Goal: Information Seeking & Learning: Compare options

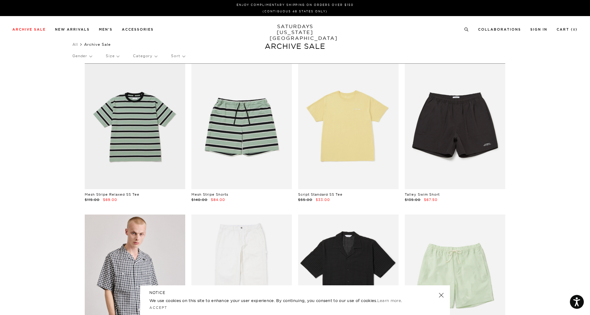
click at [143, 56] on p "Category" at bounding box center [145, 56] width 24 height 14
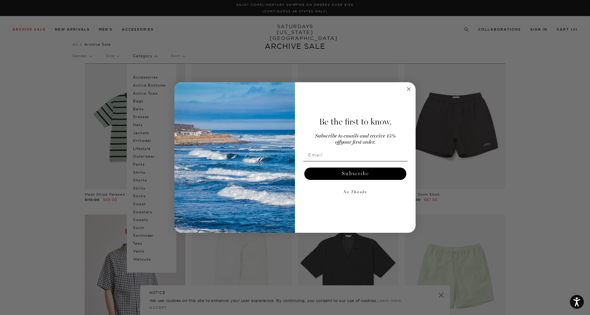
click at [410, 93] on circle "Close dialog" at bounding box center [409, 88] width 7 height 7
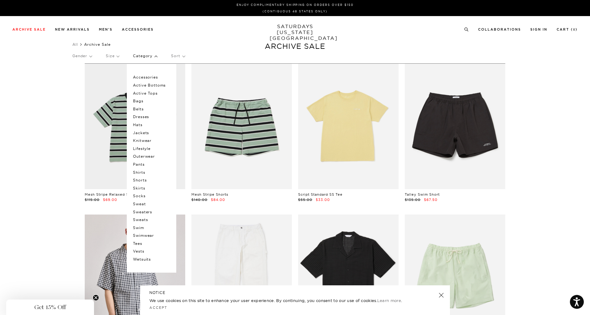
click at [144, 172] on p "Shirts" at bounding box center [151, 173] width 37 height 8
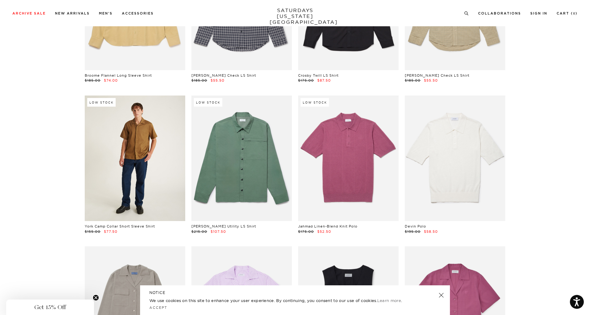
scroll to position [2669, 0]
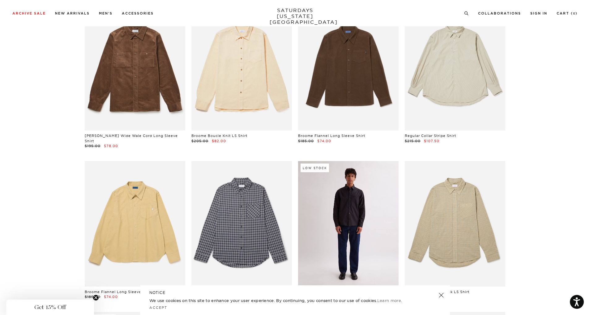
click at [345, 223] on link at bounding box center [348, 224] width 101 height 126
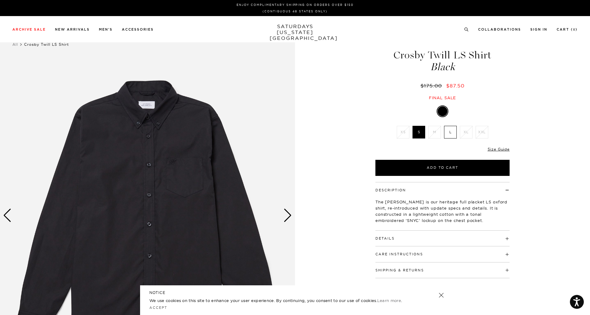
click at [290, 215] on div "Next slide" at bounding box center [288, 216] width 8 height 14
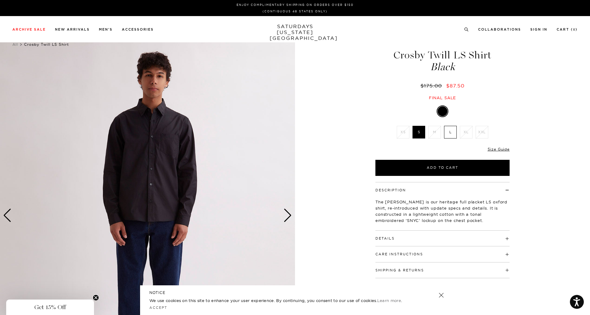
click at [290, 215] on div "Next slide" at bounding box center [288, 216] width 8 height 14
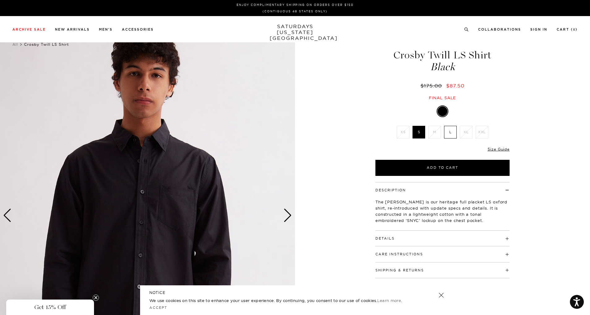
click at [290, 215] on div "Next slide" at bounding box center [288, 216] width 8 height 14
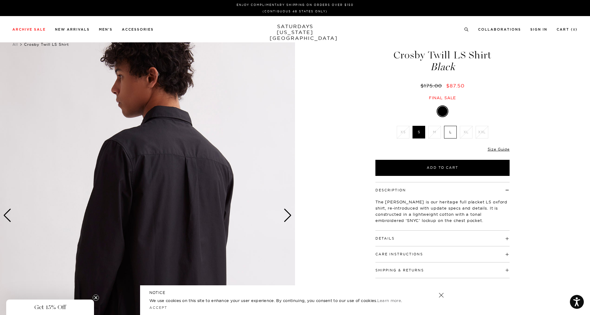
click at [290, 215] on div "Next slide" at bounding box center [288, 216] width 8 height 14
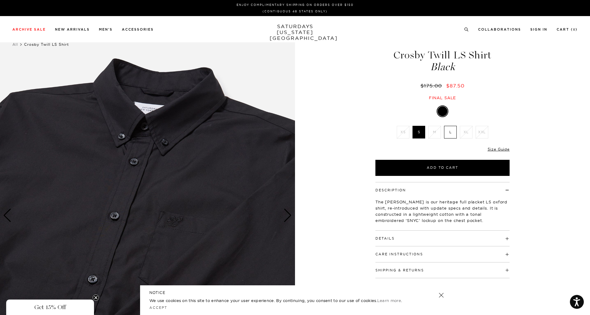
click at [290, 215] on div "Next slide" at bounding box center [288, 216] width 8 height 14
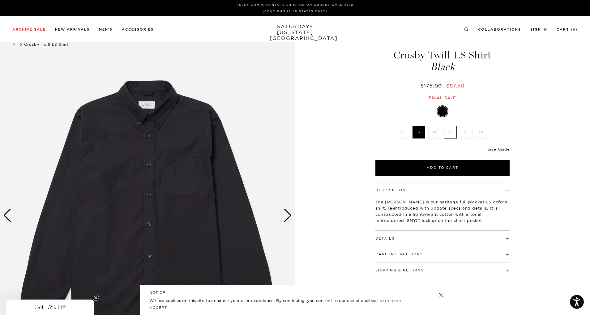
click at [381, 237] on button "Details" at bounding box center [385, 238] width 19 height 3
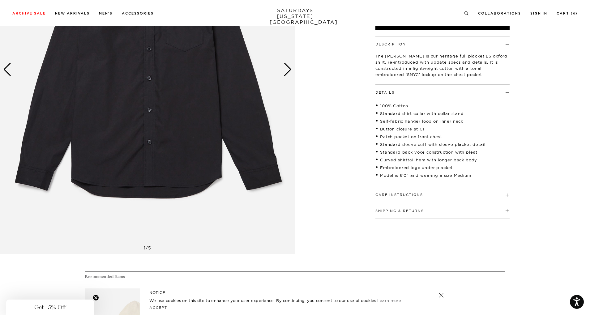
scroll to position [62, 0]
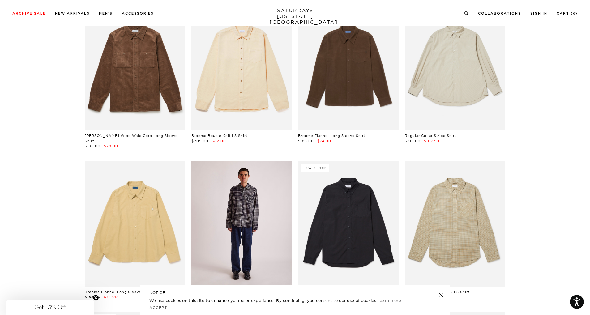
click at [245, 190] on link at bounding box center [242, 224] width 101 height 126
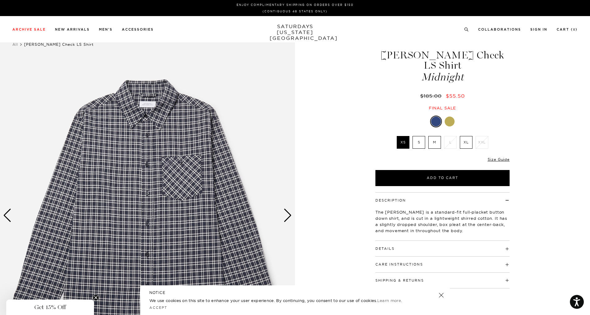
click at [292, 217] on div "Next slide" at bounding box center [288, 216] width 8 height 14
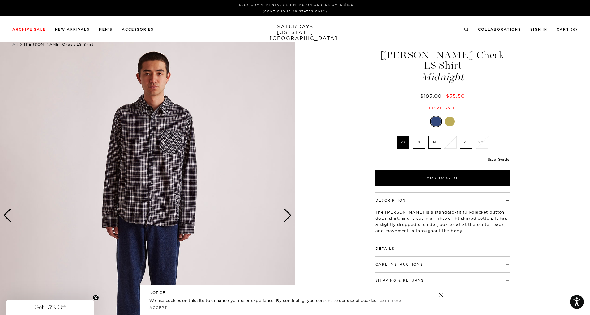
click at [292, 217] on div "Next slide" at bounding box center [288, 216] width 8 height 14
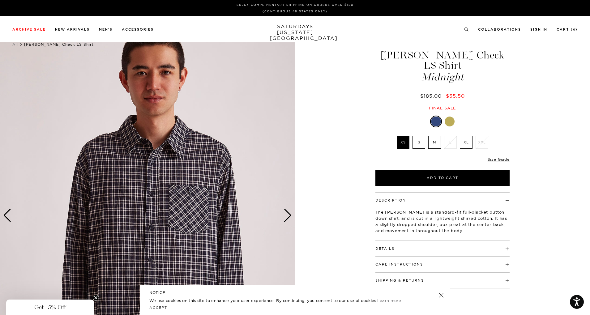
click at [292, 217] on div "Next slide" at bounding box center [288, 216] width 8 height 14
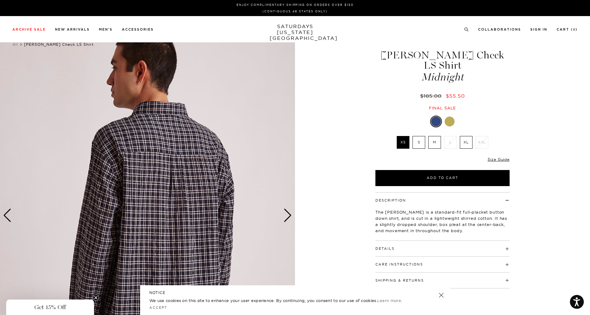
click at [292, 217] on div "Next slide" at bounding box center [288, 216] width 8 height 14
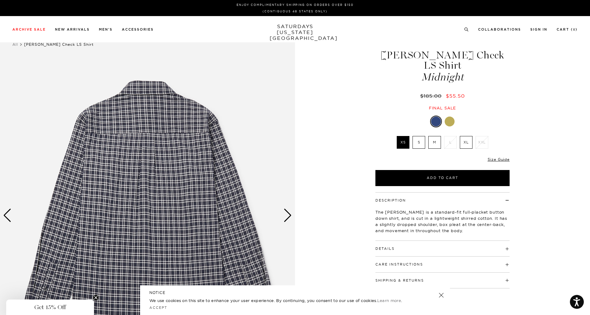
click at [292, 216] on div "Next slide" at bounding box center [288, 216] width 8 height 14
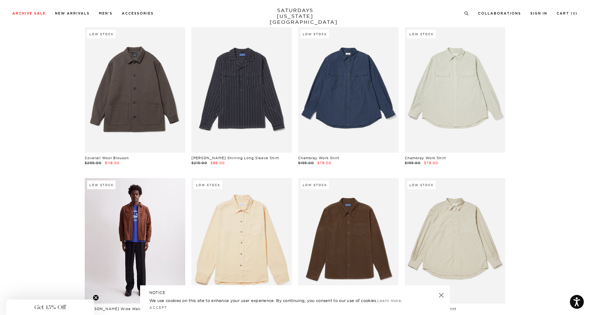
scroll to position [2391, 0]
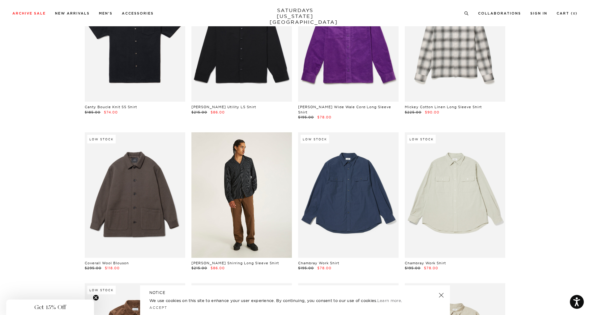
click at [264, 191] on link at bounding box center [242, 195] width 101 height 126
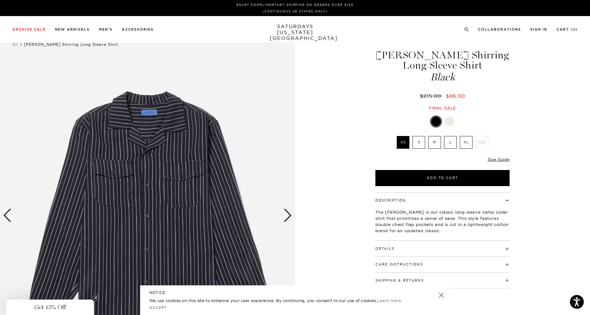
click at [288, 214] on div "Next slide" at bounding box center [288, 216] width 8 height 14
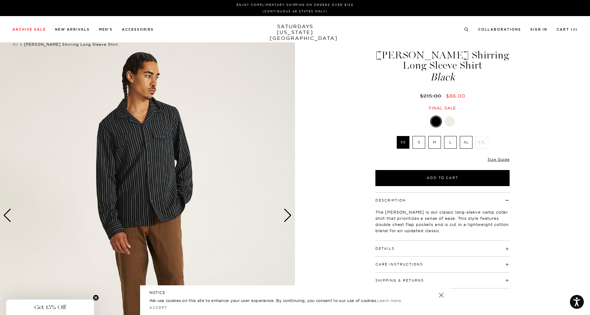
click at [288, 214] on div "Next slide" at bounding box center [288, 216] width 8 height 14
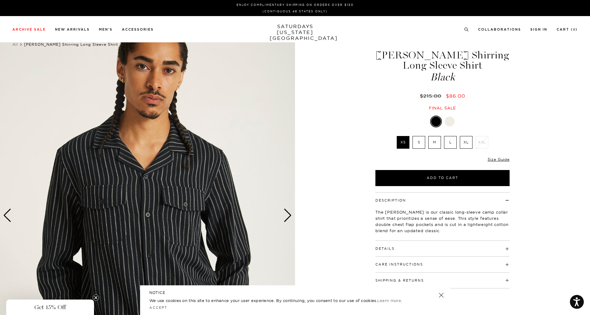
click at [288, 214] on div "Next slide" at bounding box center [288, 216] width 8 height 14
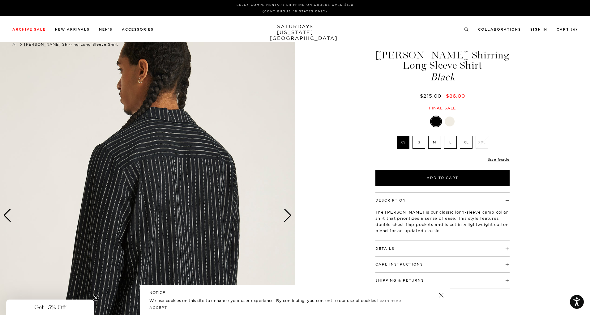
click at [288, 214] on div "Next slide" at bounding box center [288, 216] width 8 height 14
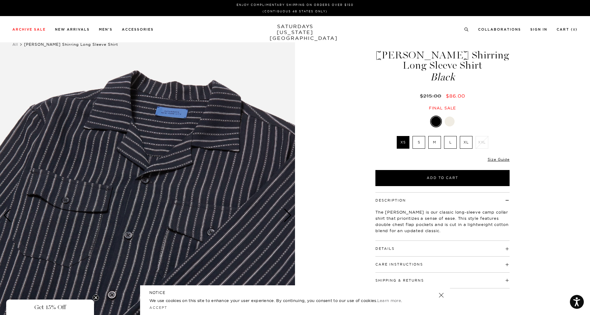
click at [288, 214] on div "Next slide" at bounding box center [288, 216] width 8 height 14
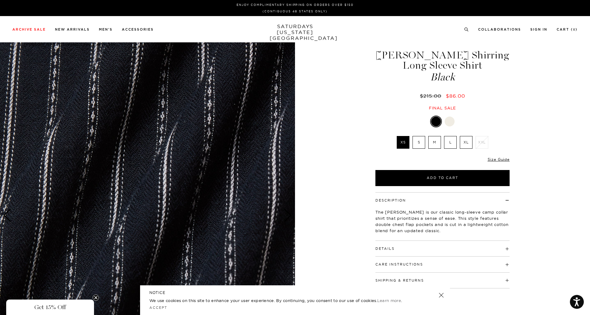
click at [288, 214] on div "Next slide" at bounding box center [288, 216] width 8 height 14
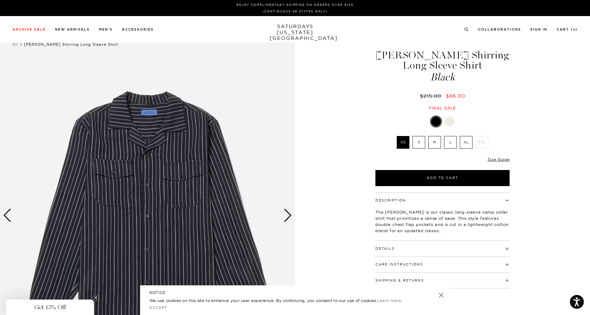
click at [288, 214] on div "Next slide" at bounding box center [288, 216] width 8 height 14
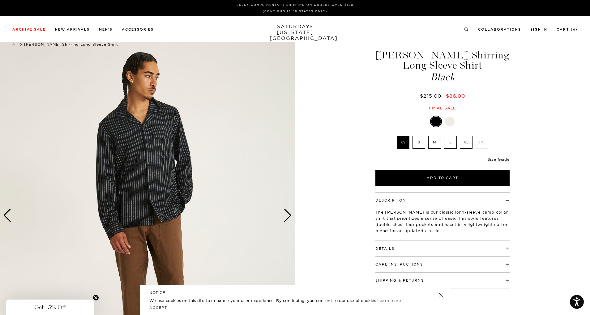
click at [288, 217] on div "Next slide" at bounding box center [288, 216] width 8 height 14
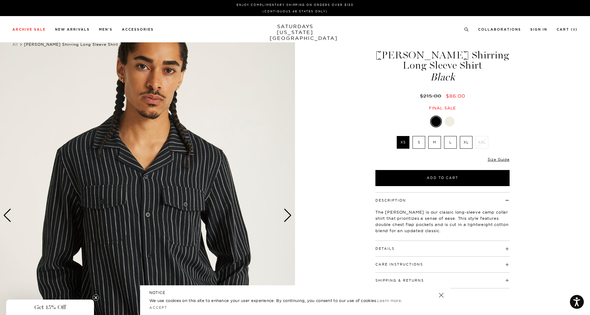
click at [288, 217] on div "Next slide" at bounding box center [288, 216] width 8 height 14
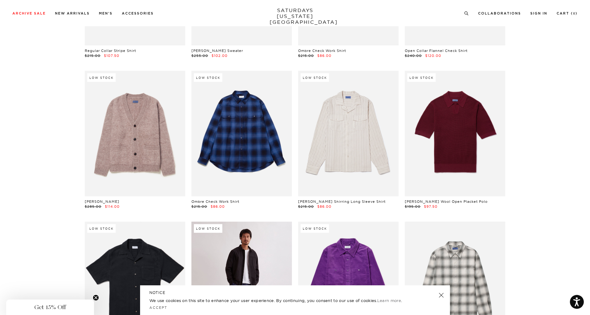
scroll to position [2143, 0]
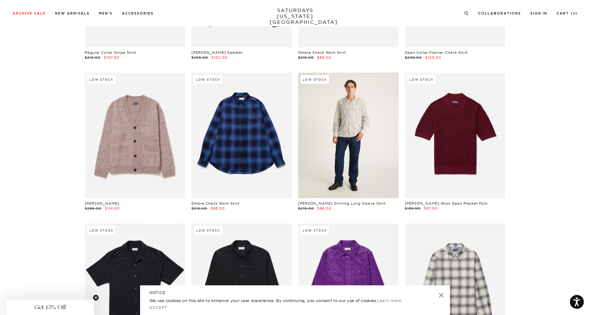
click at [344, 147] on link at bounding box center [348, 136] width 101 height 126
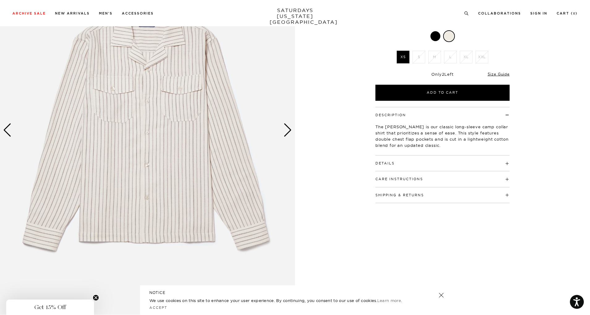
scroll to position [93, 0]
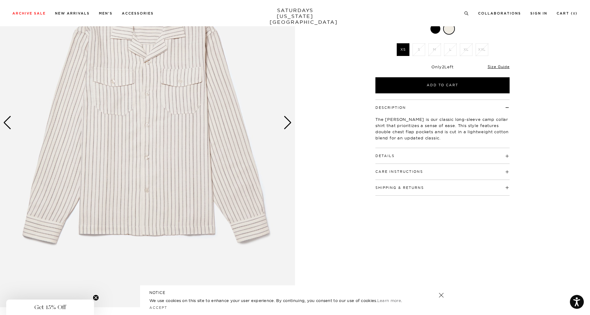
click at [284, 121] on div "Next slide" at bounding box center [288, 123] width 8 height 14
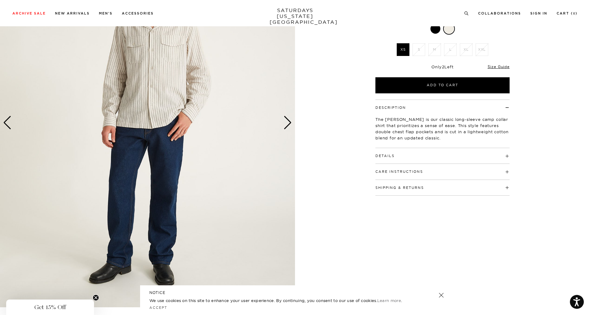
click at [287, 121] on div "Next slide" at bounding box center [288, 123] width 8 height 14
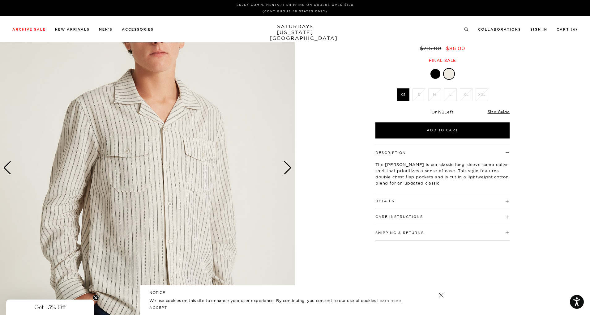
scroll to position [0, 0]
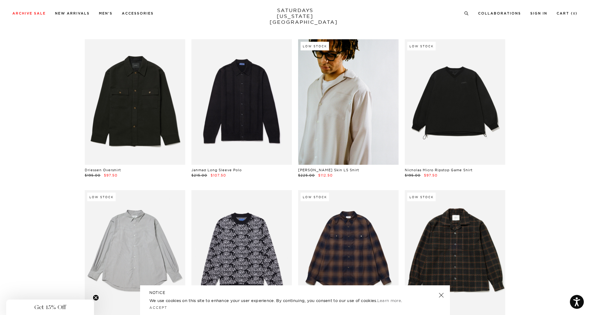
scroll to position [1803, 0]
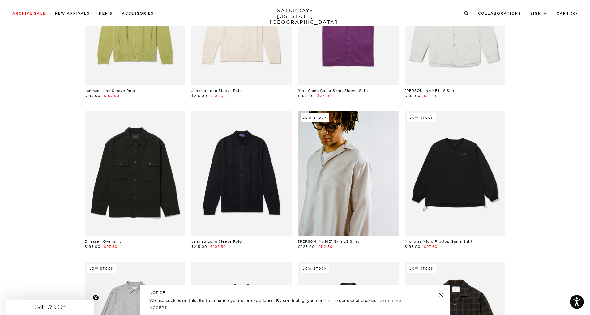
click at [361, 170] on link at bounding box center [348, 174] width 101 height 126
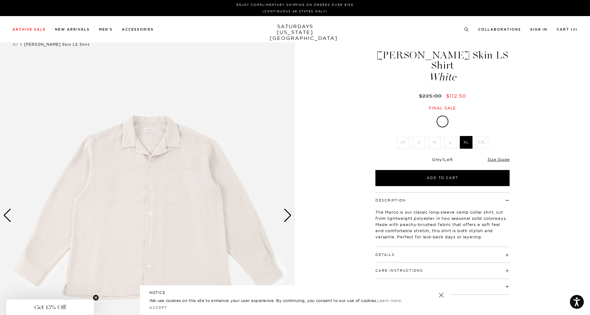
click at [288, 214] on div "Next slide" at bounding box center [288, 216] width 8 height 14
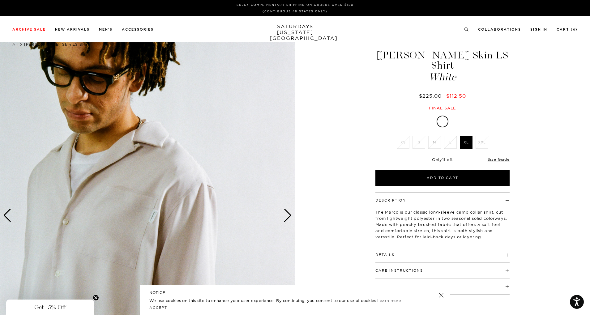
click at [288, 214] on div "Next slide" at bounding box center [288, 216] width 8 height 14
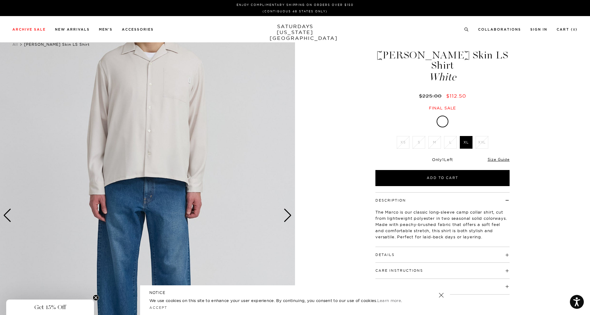
click at [288, 214] on div "Next slide" at bounding box center [288, 216] width 8 height 14
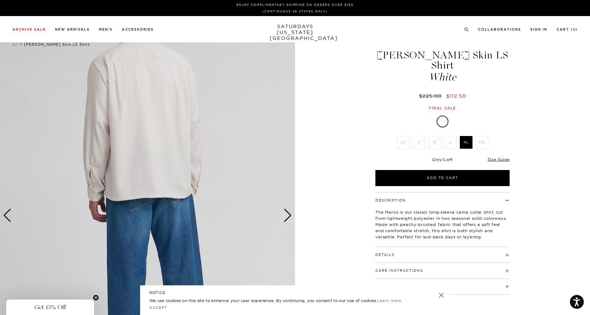
click at [288, 214] on div "Next slide" at bounding box center [288, 216] width 8 height 14
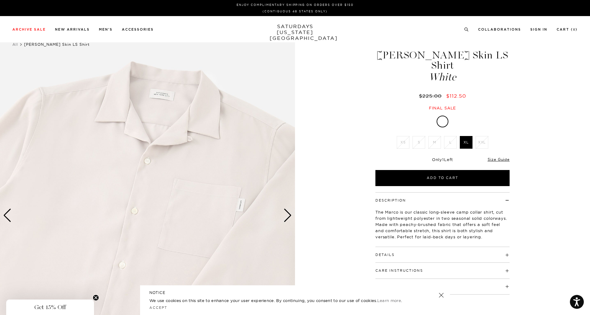
click at [288, 214] on div "Next slide" at bounding box center [288, 216] width 8 height 14
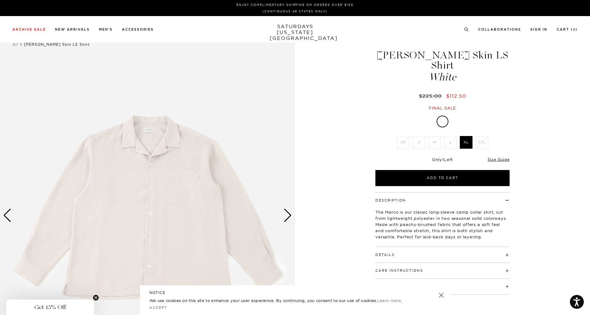
click at [402, 247] on h4 "Details" at bounding box center [443, 252] width 134 height 10
click at [290, 213] on div "Next slide" at bounding box center [288, 216] width 8 height 14
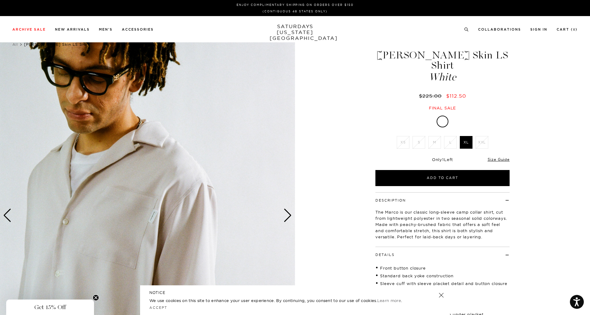
click at [290, 213] on div "Next slide" at bounding box center [288, 216] width 8 height 14
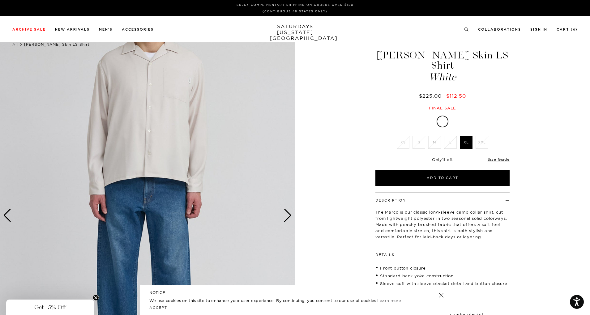
click at [290, 213] on div "Next slide" at bounding box center [288, 216] width 8 height 14
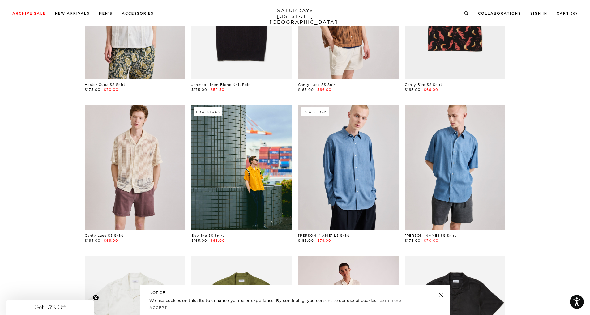
scroll to position [193, 0]
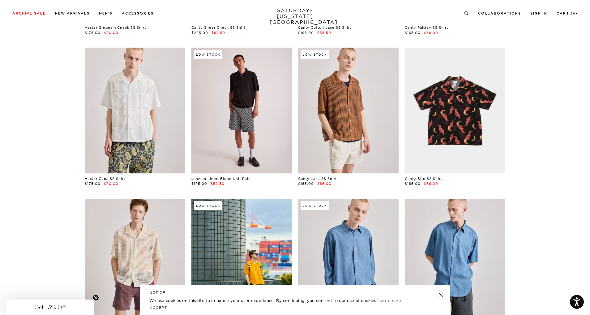
click at [247, 142] on link at bounding box center [242, 111] width 101 height 126
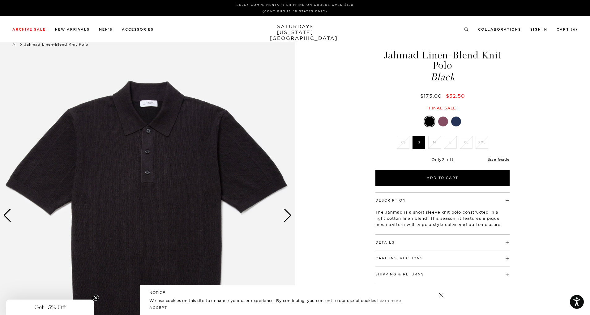
click at [287, 215] on div "Next slide" at bounding box center [288, 216] width 8 height 14
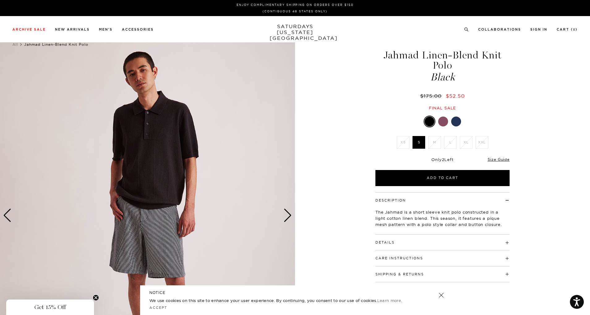
click at [287, 215] on div "Next slide" at bounding box center [288, 216] width 8 height 14
